Goal: Transaction & Acquisition: Purchase product/service

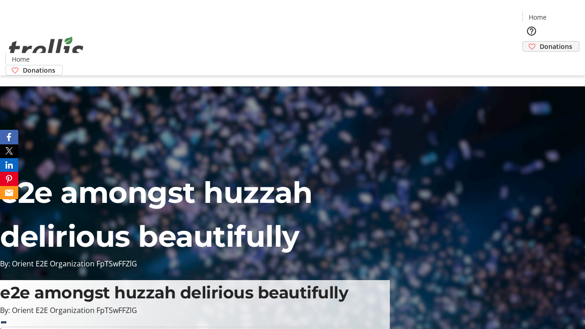
click at [539, 42] on span "Donations" at bounding box center [555, 47] width 32 height 10
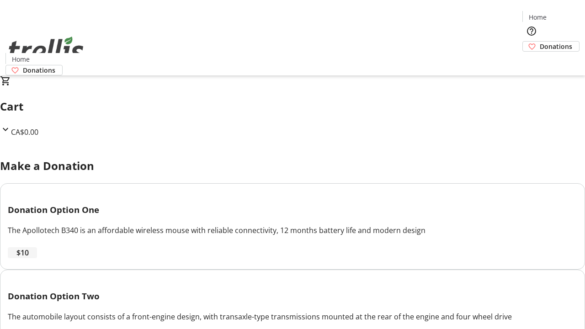
click at [29, 258] on span "$10" at bounding box center [22, 252] width 12 height 11
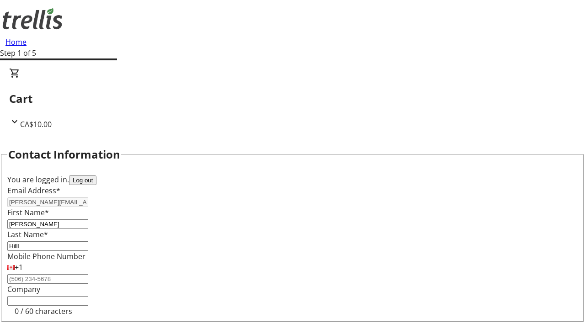
select select "CA"
type input "[STREET_ADDRESS][PERSON_NAME]"
type input "Kelowna"
select select "BC"
type input "Kelowna"
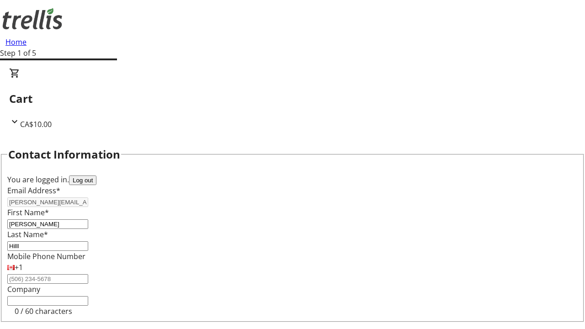
type input "V1Y 0C2"
